Goal: Communication & Community: Answer question/provide support

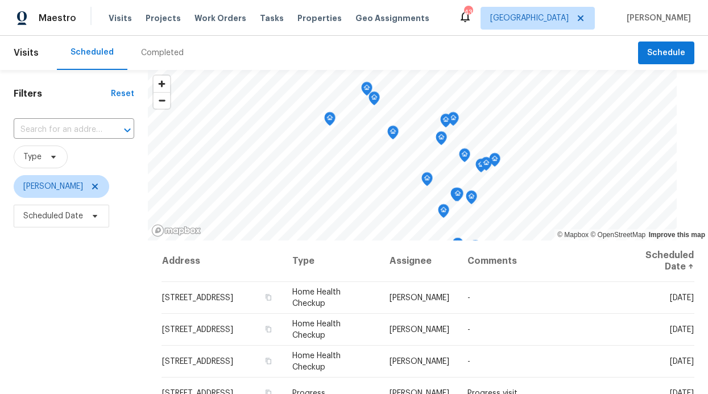
scroll to position [161, 0]
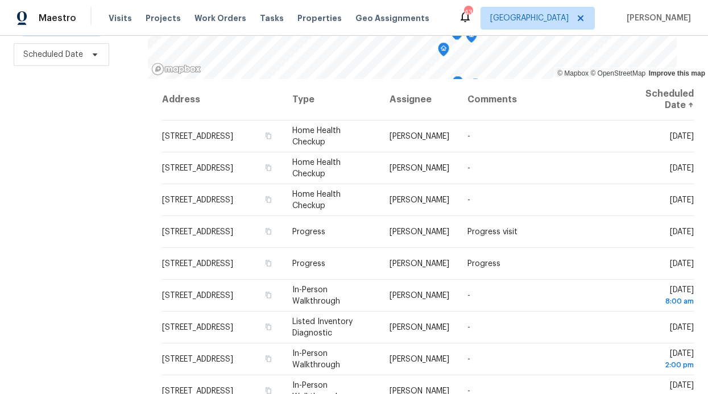
click at [180, 363] on span "[STREET_ADDRESS]" at bounding box center [197, 359] width 71 height 8
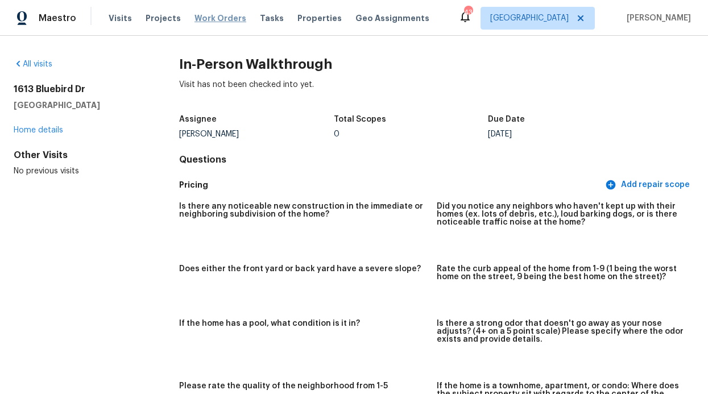
click at [234, 20] on span "Work Orders" at bounding box center [220, 18] width 52 height 11
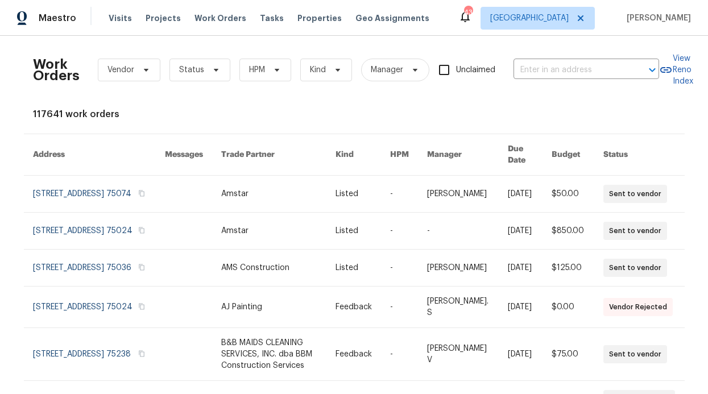
click at [277, 19] on div "Visits Projects Work Orders Tasks Properties Geo Assignments" at bounding box center [276, 18] width 334 height 23
click at [283, 19] on div "Visits Projects Work Orders Tasks Properties Geo Assignments" at bounding box center [276, 18] width 334 height 23
click at [298, 18] on span "Properties" at bounding box center [319, 18] width 44 height 11
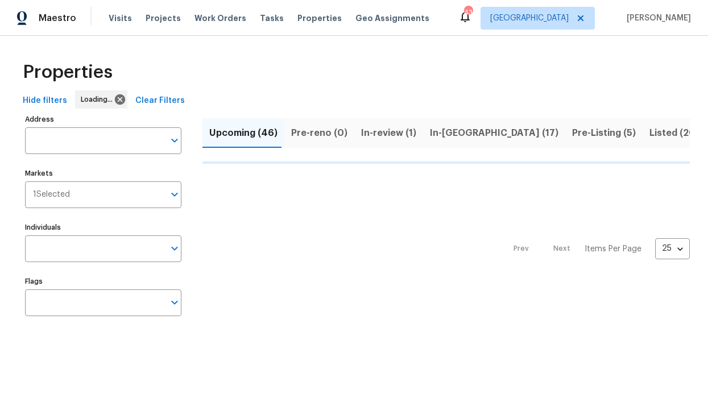
click at [77, 263] on div "Address Address Markets 1 Selected Markets Individuals Individuals Flags Flags" at bounding box center [110, 219] width 171 height 216
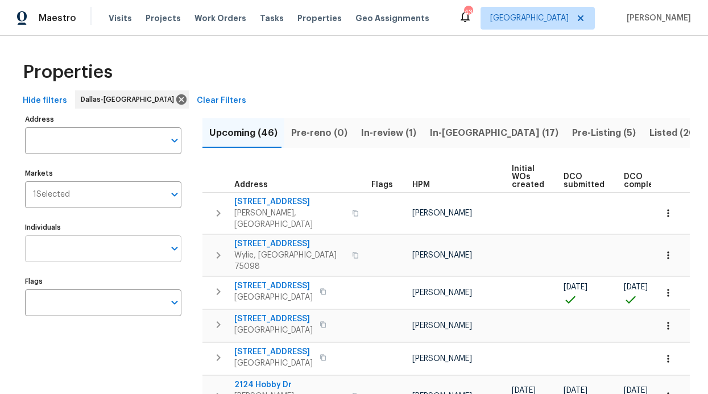
click at [82, 244] on input "Individuals" at bounding box center [94, 248] width 139 height 27
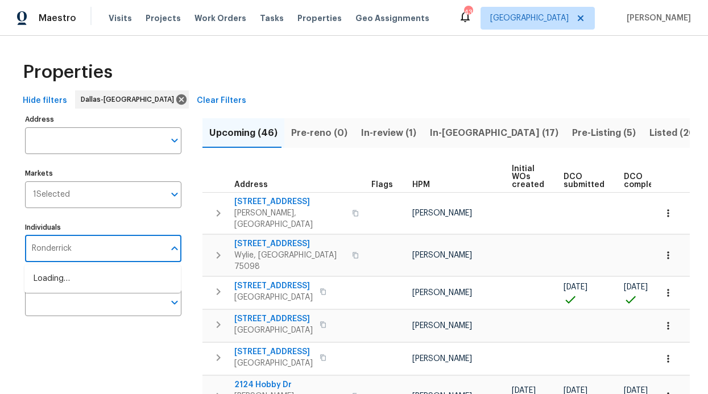
type input "Ronderrick"
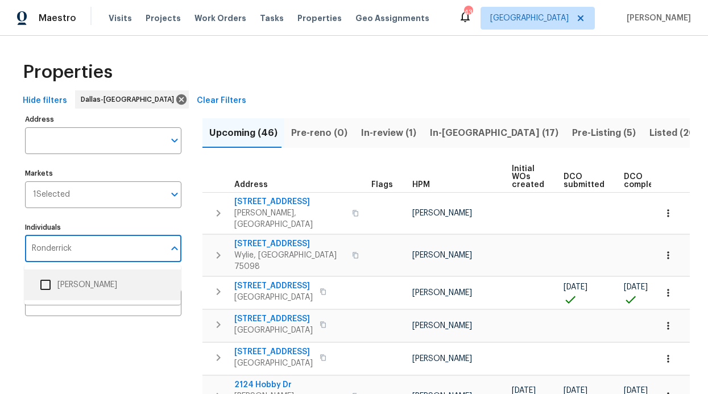
click at [89, 281] on li "[PERSON_NAME]" at bounding box center [103, 285] width 138 height 24
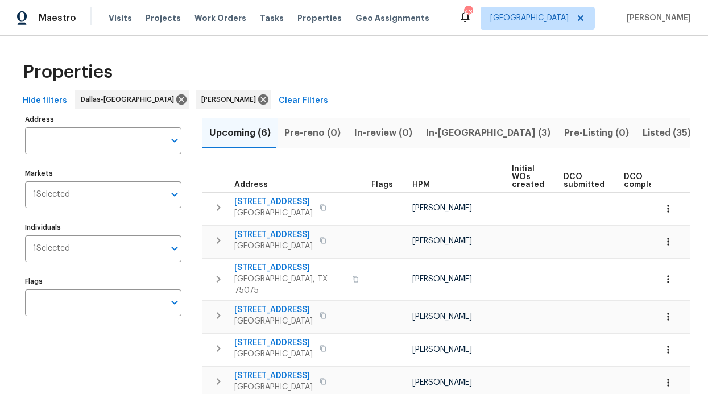
click at [446, 131] on span "In-[GEOGRAPHIC_DATA] (3)" at bounding box center [488, 133] width 125 height 16
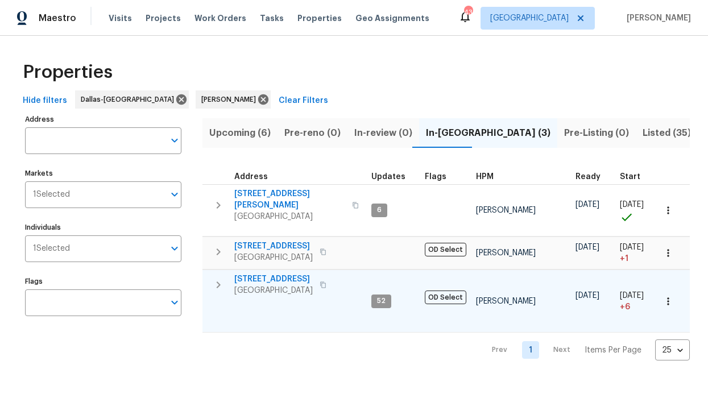
click at [271, 273] on span "[STREET_ADDRESS]" at bounding box center [273, 278] width 78 height 11
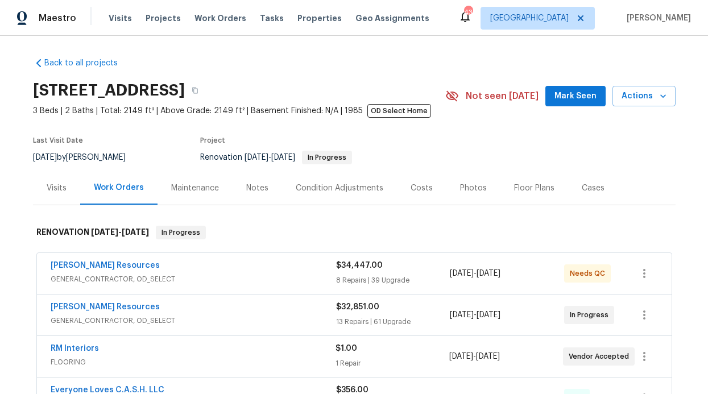
scroll to position [2, 0]
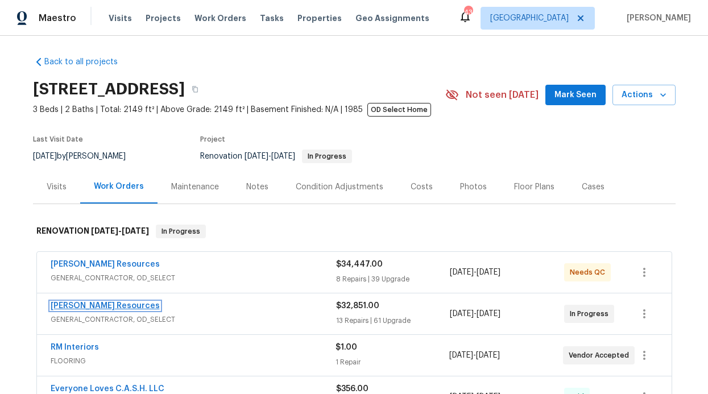
click at [117, 304] on link "[PERSON_NAME] Resources" at bounding box center [105, 306] width 109 height 8
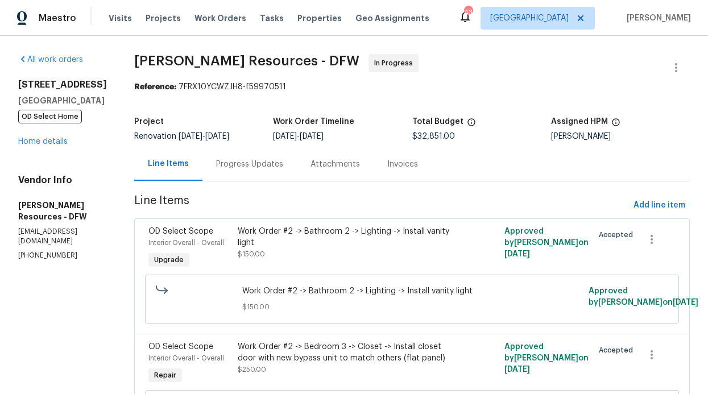
click at [282, 173] on div "Progress Updates" at bounding box center [249, 164] width 94 height 34
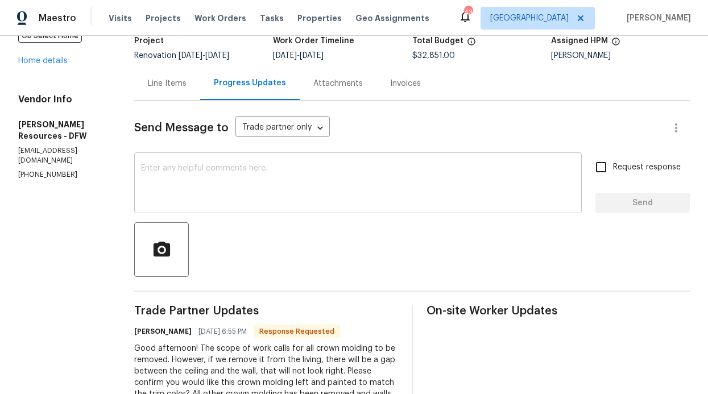
scroll to position [81, 0]
click at [599, 168] on input "Request response" at bounding box center [601, 167] width 24 height 24
checkbox input "true"
click at [480, 170] on textarea at bounding box center [358, 184] width 434 height 40
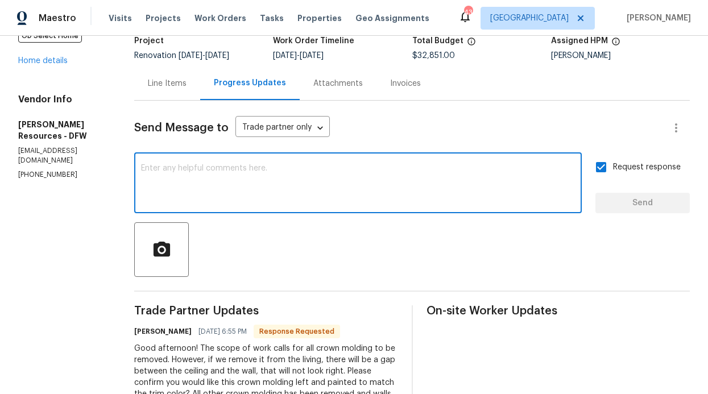
paste textarea "We did not scope to remove crown molding here. At this point I think we will ne…"
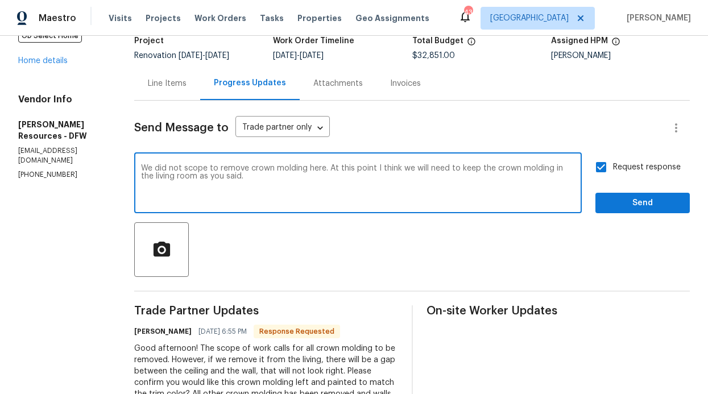
type textarea "We did not scope to remove crown molding here. At this point I think we will ne…"
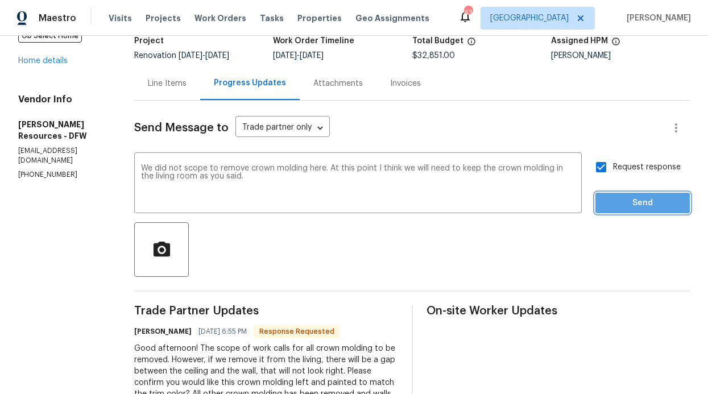
click at [612, 197] on span "Send" at bounding box center [642, 203] width 76 height 14
